Goal: Task Accomplishment & Management: Manage account settings

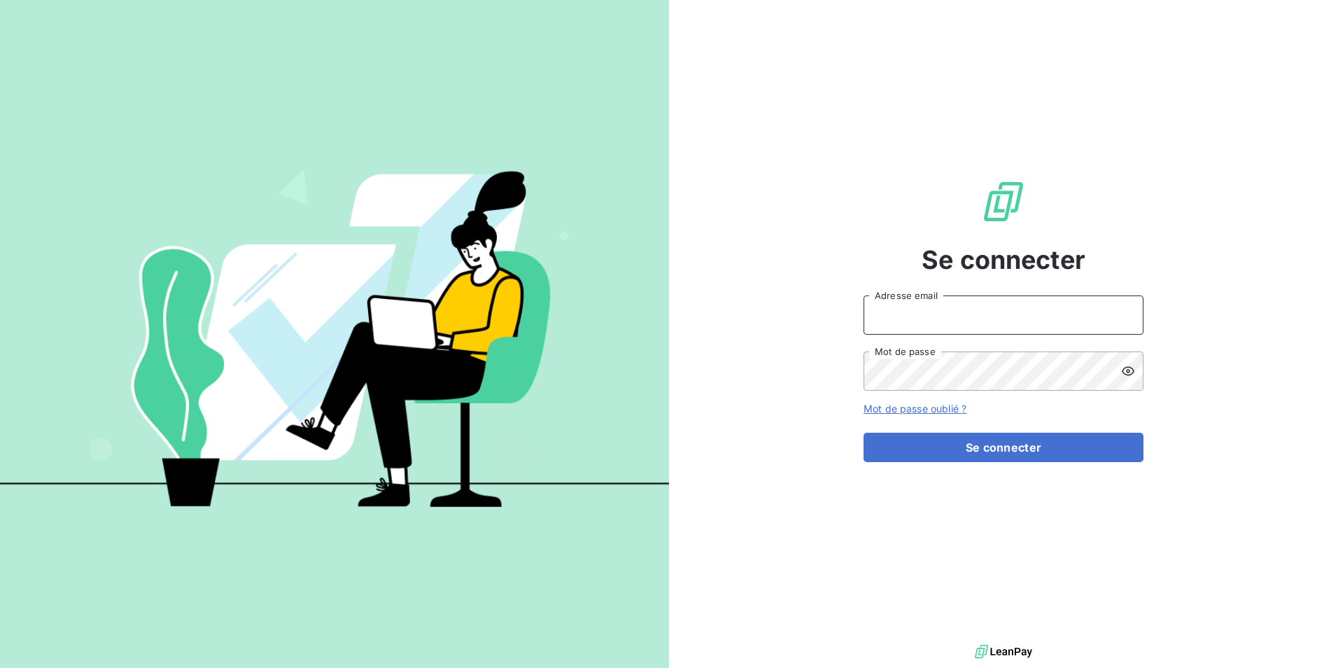
click at [966, 316] on input "Adresse email" at bounding box center [1004, 314] width 280 height 39
type input "[PERSON_NAME][EMAIL_ADDRESS][DOMAIN_NAME]"
drag, startPoint x: 951, startPoint y: 321, endPoint x: 685, endPoint y: 316, distance: 266.7
click at [685, 316] on div "Se connecter [PERSON_NAME][EMAIL_ADDRESS][DOMAIN_NAME] Adresse email Mot de pas…" at bounding box center [1003, 320] width 669 height 641
type input "O"
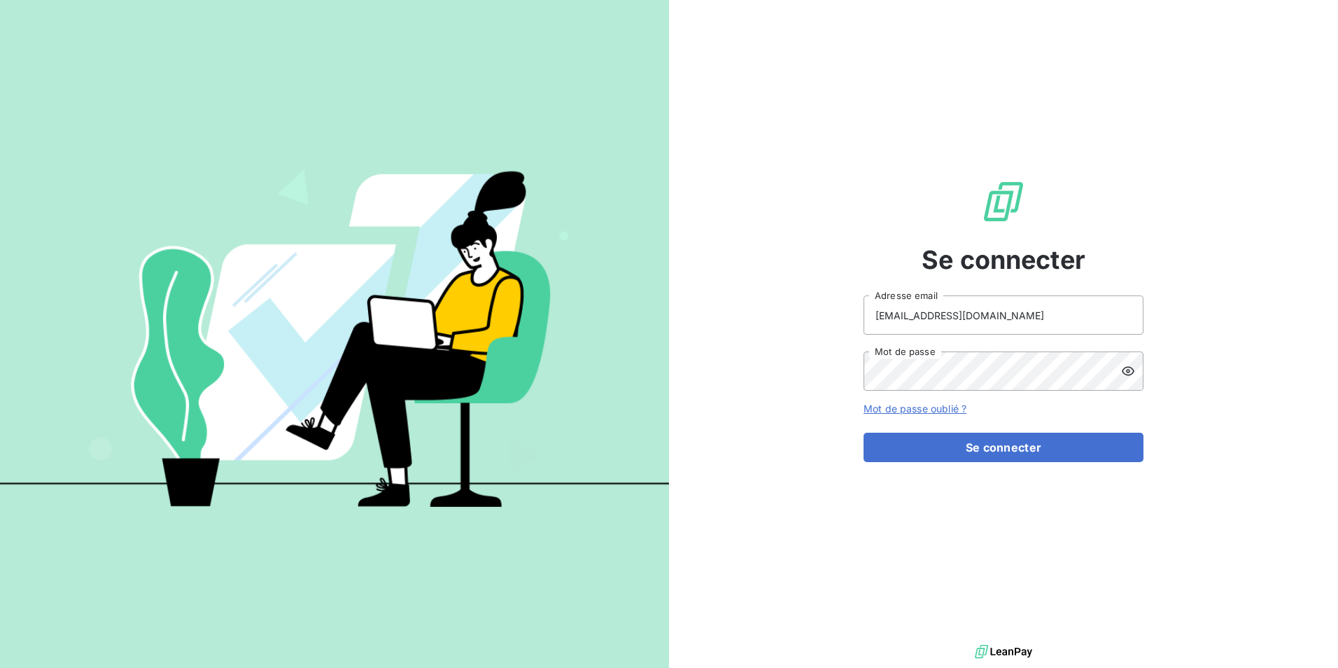
click at [1128, 372] on icon at bounding box center [1128, 371] width 13 height 9
click at [1011, 445] on button "Se connecter" at bounding box center [1004, 447] width 280 height 29
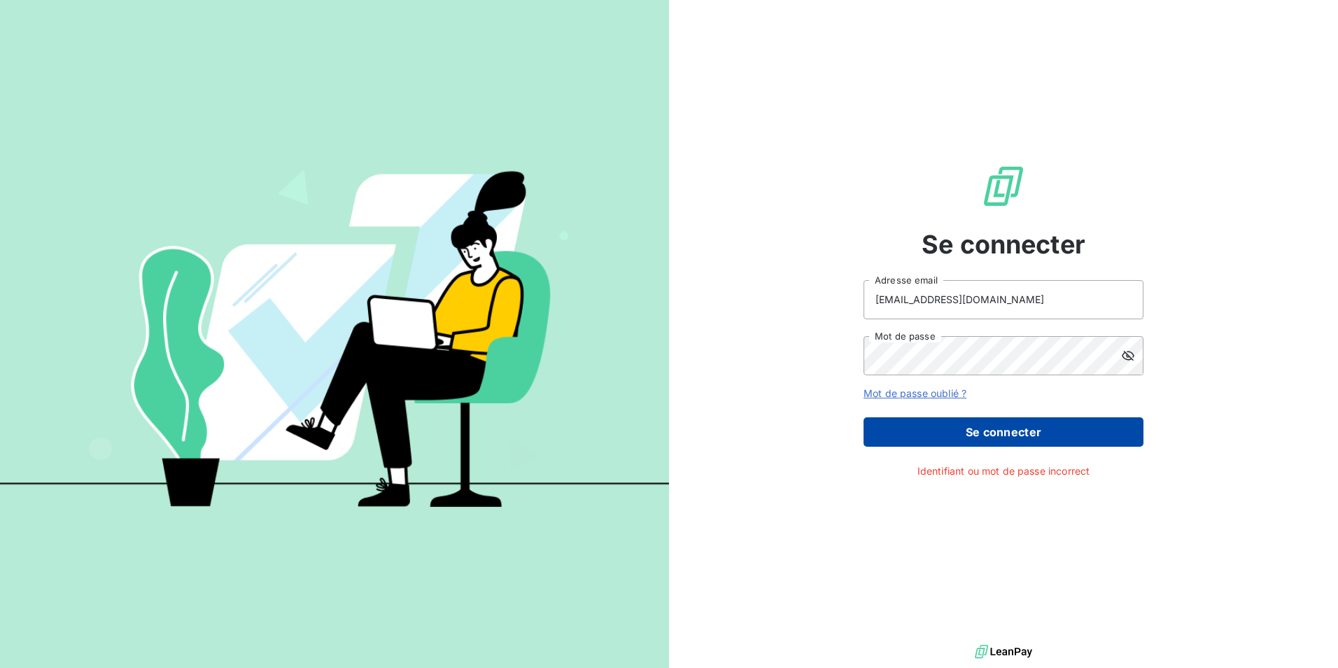
click at [1025, 433] on button "Se connecter" at bounding box center [1004, 431] width 280 height 29
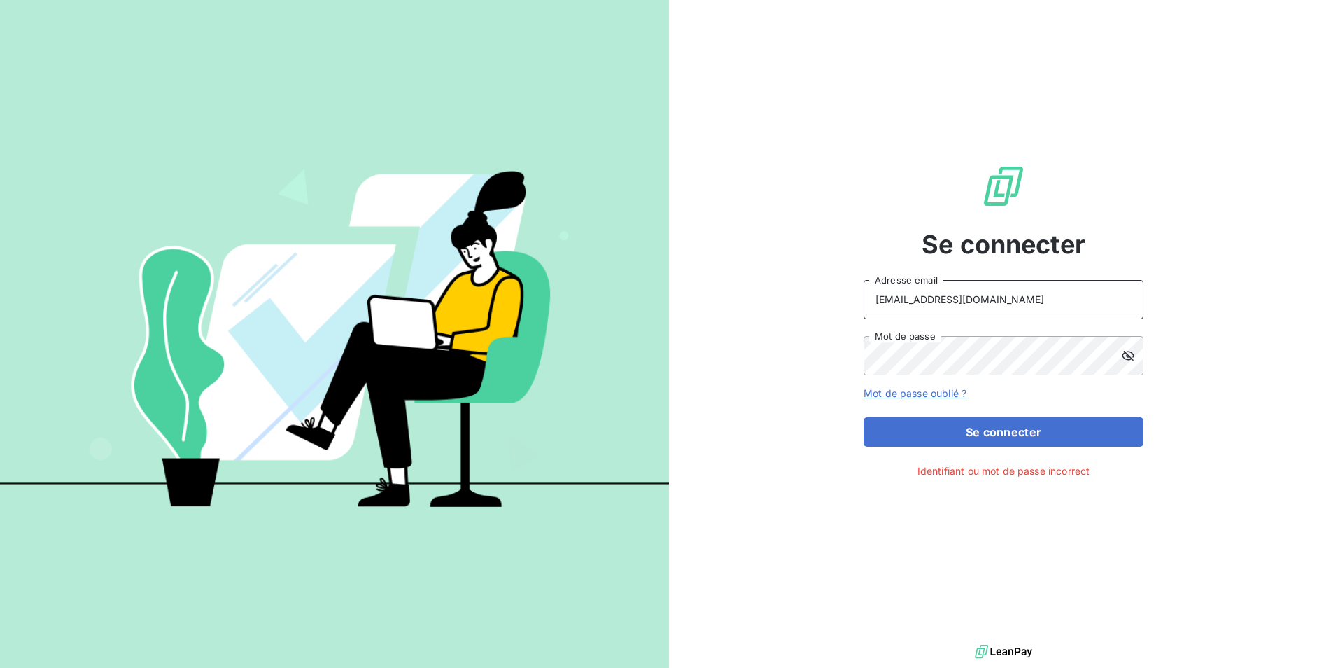
click at [894, 300] on input "[EMAIL_ADDRESS][DOMAIN_NAME]" at bounding box center [1004, 299] width 280 height 39
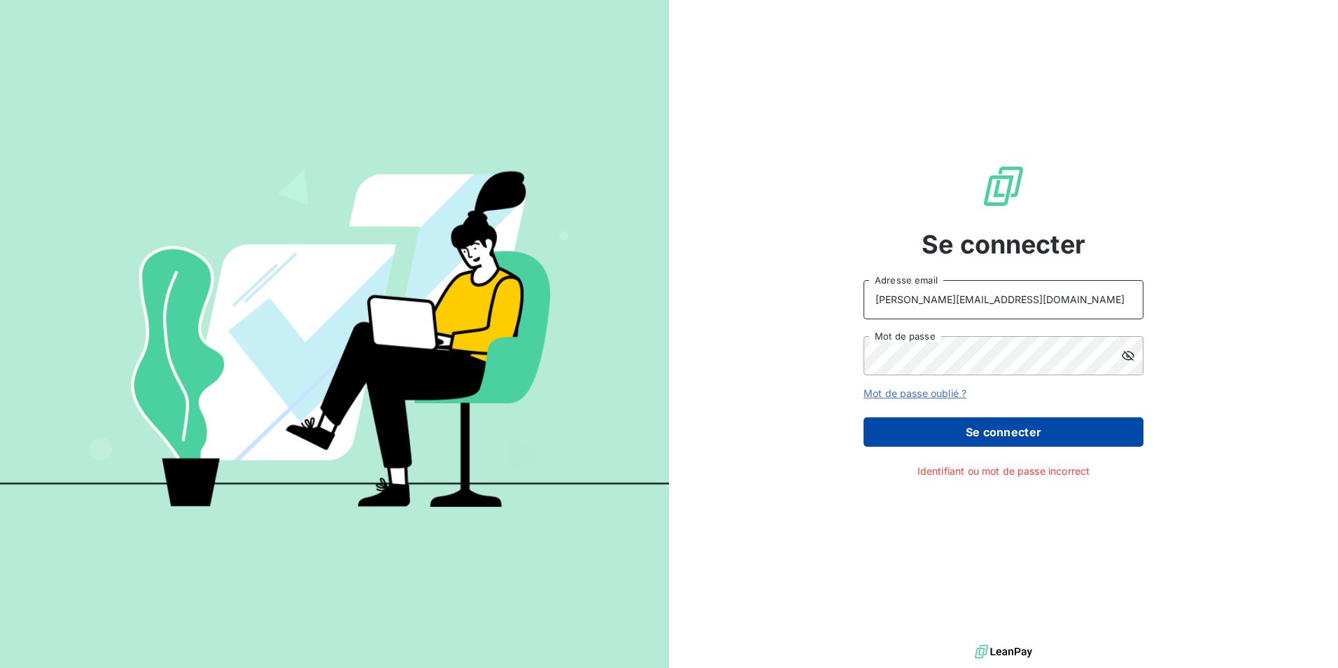
type input "[PERSON_NAME][EMAIL_ADDRESS][DOMAIN_NAME]"
click at [957, 428] on button "Se connecter" at bounding box center [1004, 431] width 280 height 29
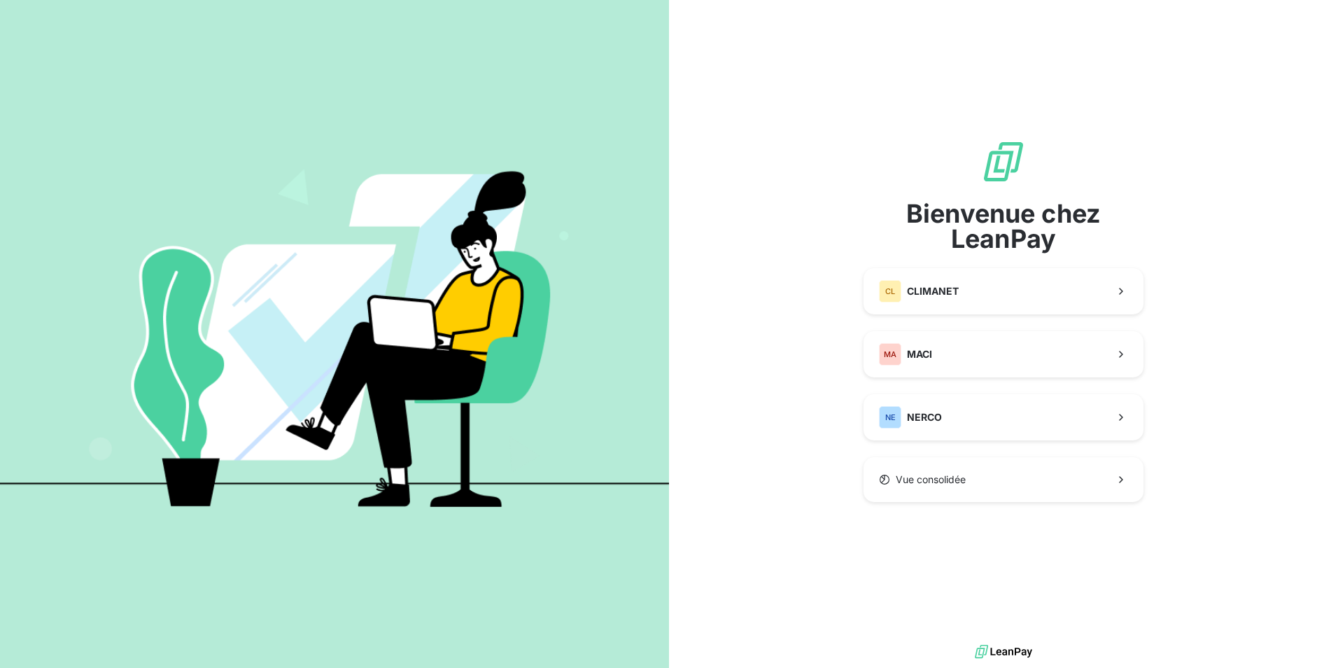
click at [989, 544] on div "Bienvenue chez LeanPay CL CLIMANET MA MACI NE NERCO Vue consolidée" at bounding box center [1004, 320] width 280 height 641
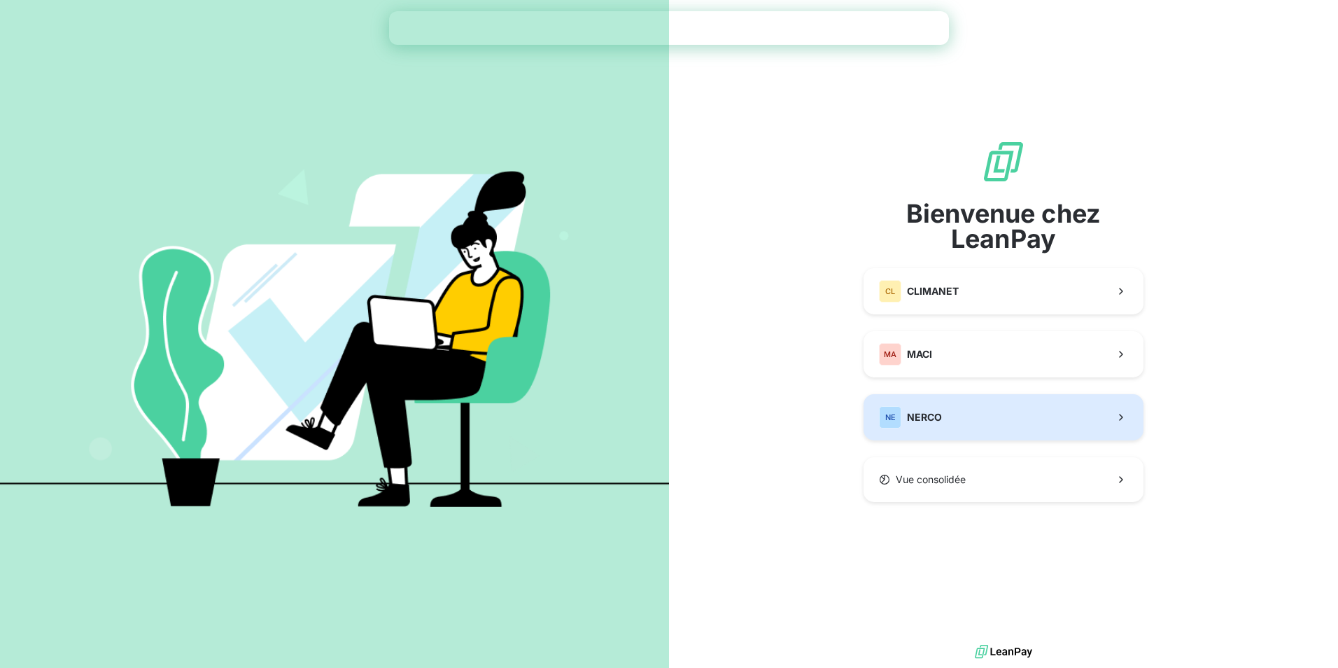
click at [964, 412] on button "NE NERCO" at bounding box center [1004, 417] width 280 height 46
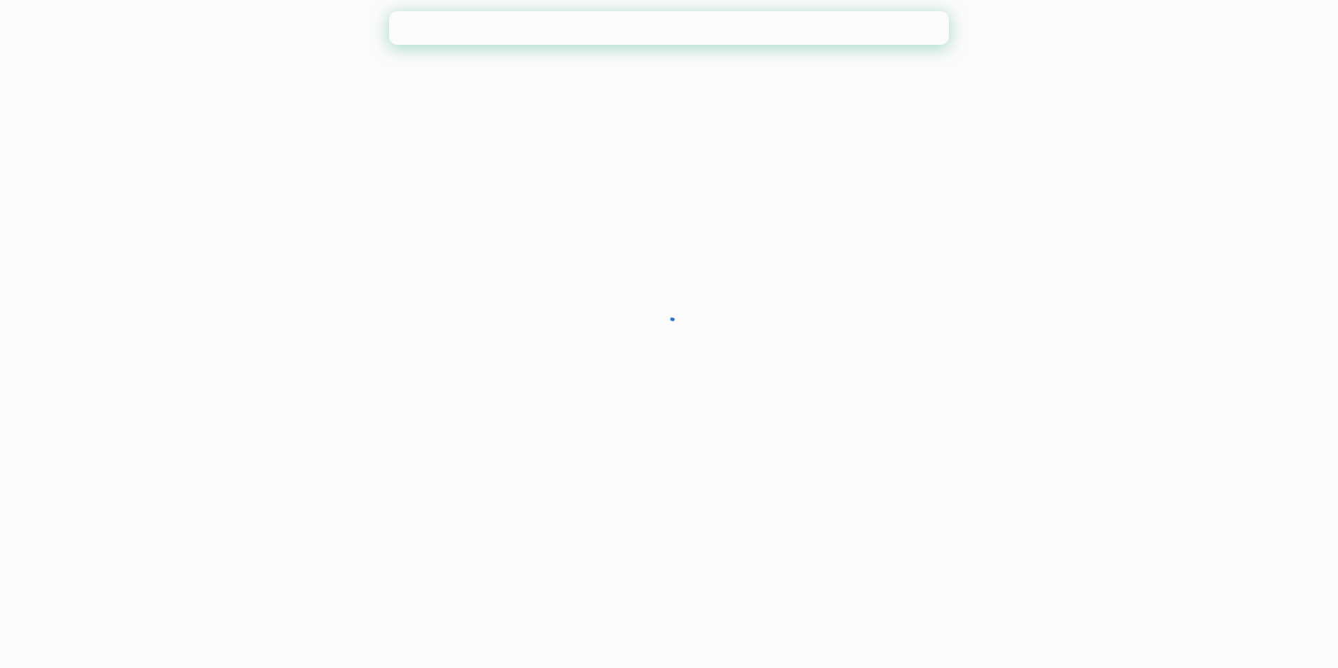
click at [964, 412] on div at bounding box center [669, 334] width 1338 height 668
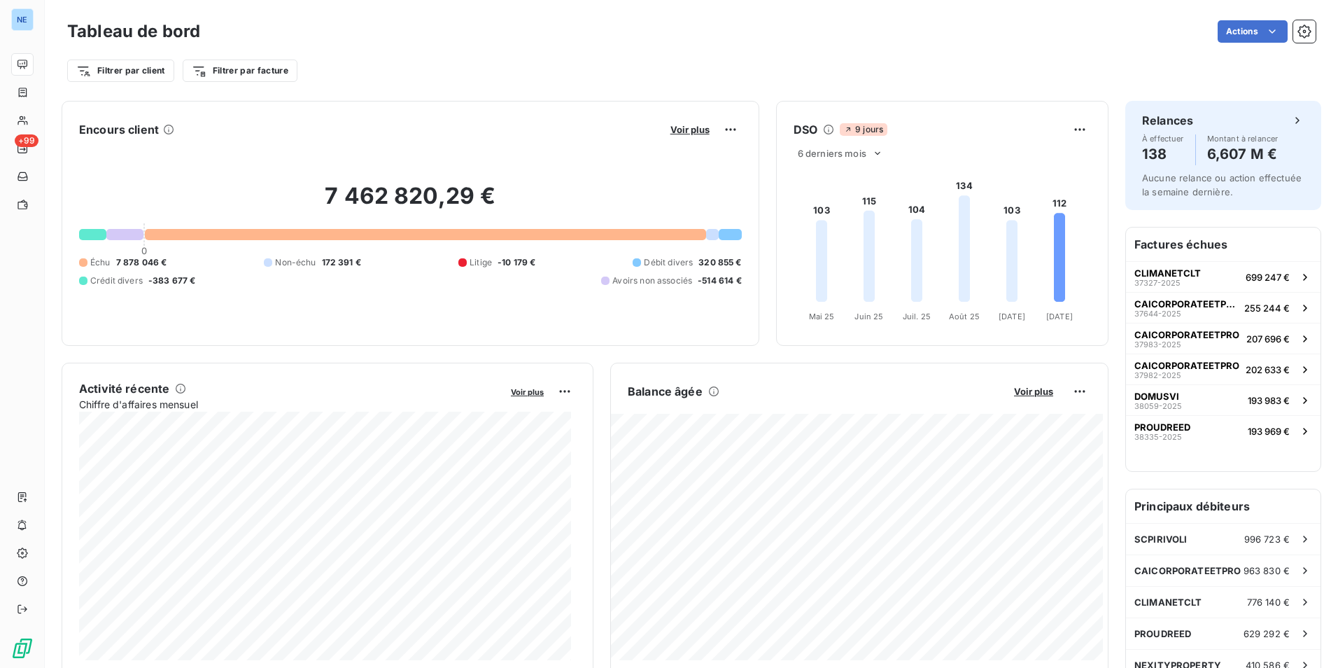
click at [815, 49] on div "Filtrer par client Filtrer par facture" at bounding box center [691, 65] width 1249 height 38
